Goal: Information Seeking & Learning: Understand process/instructions

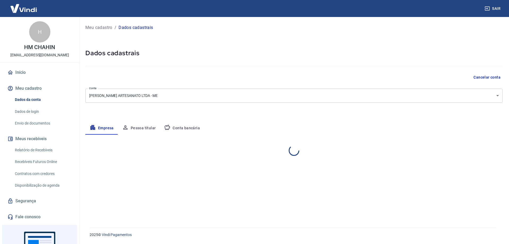
select select "SP"
select select "business"
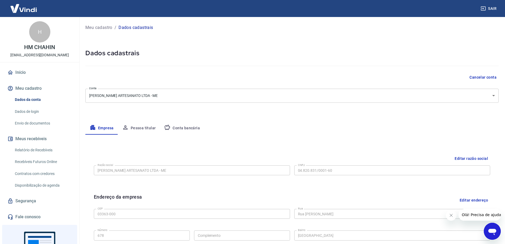
scroll to position [43, 0]
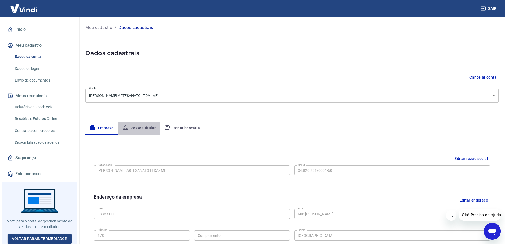
click at [138, 129] on button "Pessoa titular" at bounding box center [139, 128] width 42 height 13
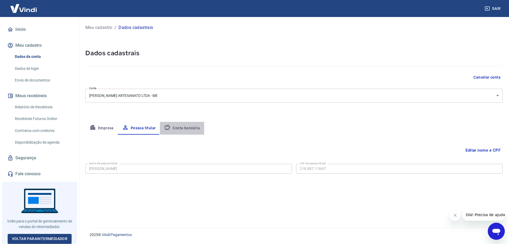
click at [189, 129] on button "Conta bancária" at bounding box center [182, 128] width 44 height 13
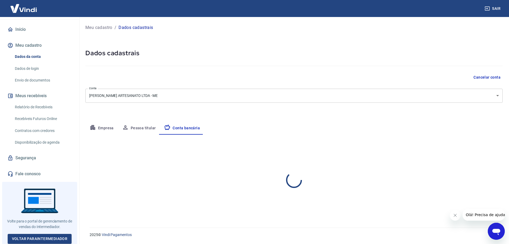
select select "1"
click at [102, 127] on button "Empresa" at bounding box center [101, 128] width 33 height 13
select select "SP"
select select "business"
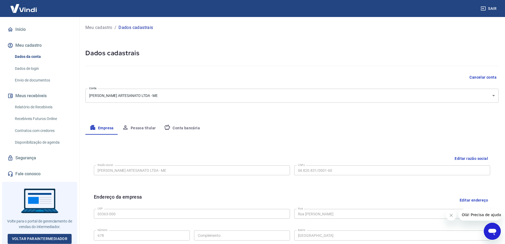
scroll to position [53, 0]
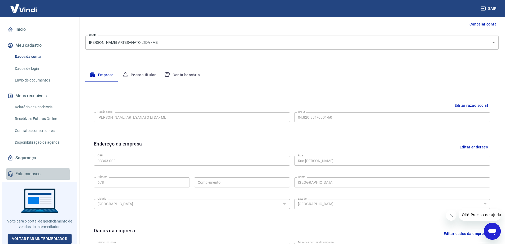
click at [34, 174] on link "Fale conosco" at bounding box center [39, 174] width 67 height 12
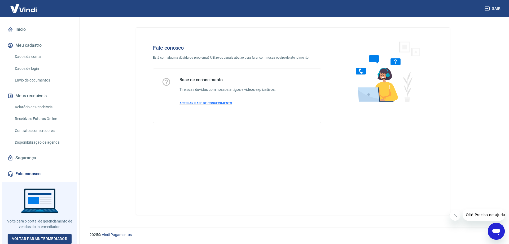
click at [213, 103] on span "ACESSAR BASE DE CONHECIMENTO" at bounding box center [205, 103] width 52 height 4
click at [30, 69] on link "Dados de login" at bounding box center [43, 68] width 60 height 11
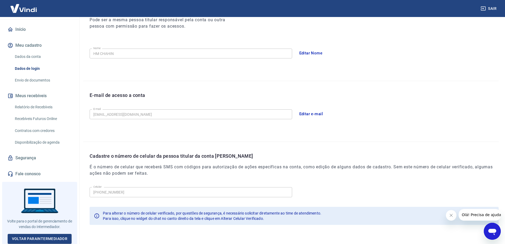
scroll to position [96, 0]
